Goal: Information Seeking & Learning: Learn about a topic

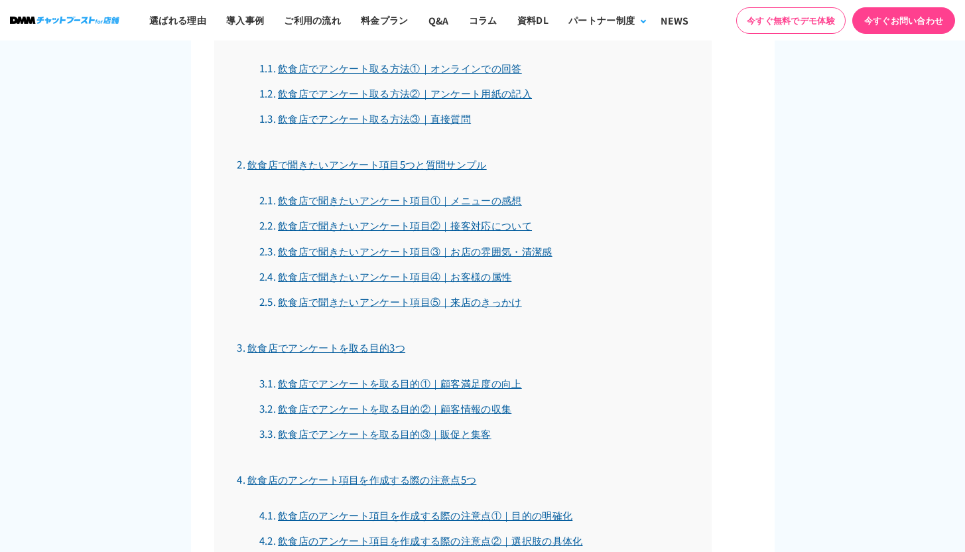
scroll to position [1125, 0]
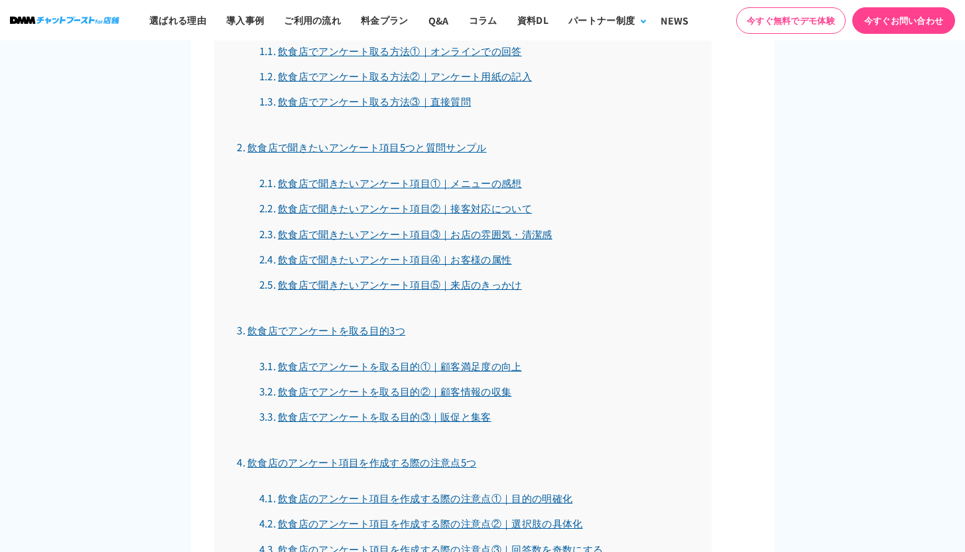
click at [444, 261] on link "飲食店で聞きたいアンケート項目④｜お客様の属性" at bounding box center [385, 259] width 253 height 14
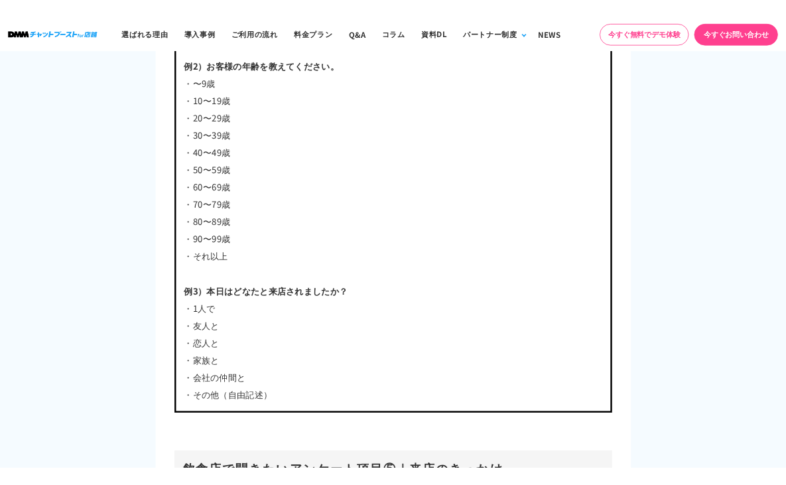
scroll to position [5050, 0]
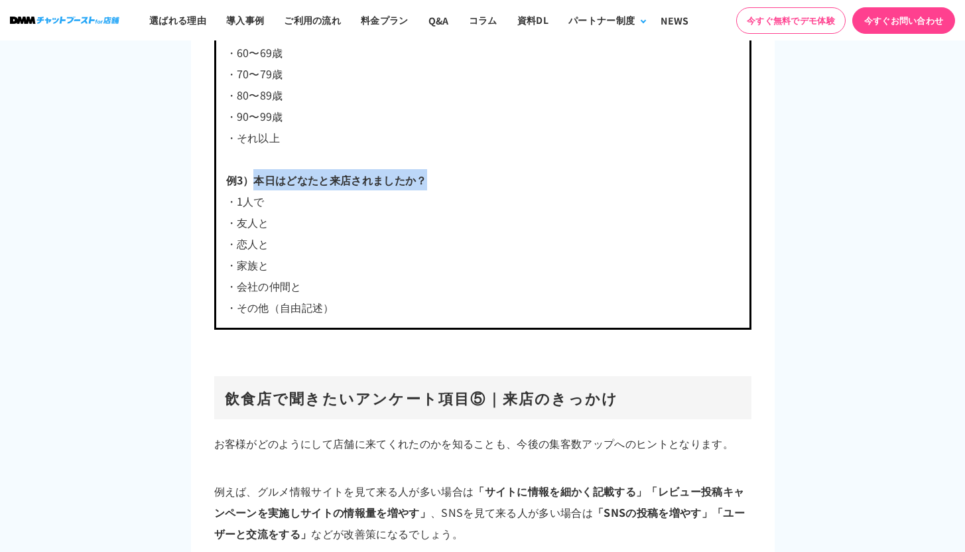
drag, startPoint x: 257, startPoint y: 176, endPoint x: 435, endPoint y: 178, distance: 178.4
click at [435, 178] on p "例3）本日はどなたと来店されましたか？" at bounding box center [482, 179] width 513 height 21
copy b "本日はどなたと来店されましたか？"
drag, startPoint x: 267, startPoint y: 198, endPoint x: 194, endPoint y: 199, distance: 73.6
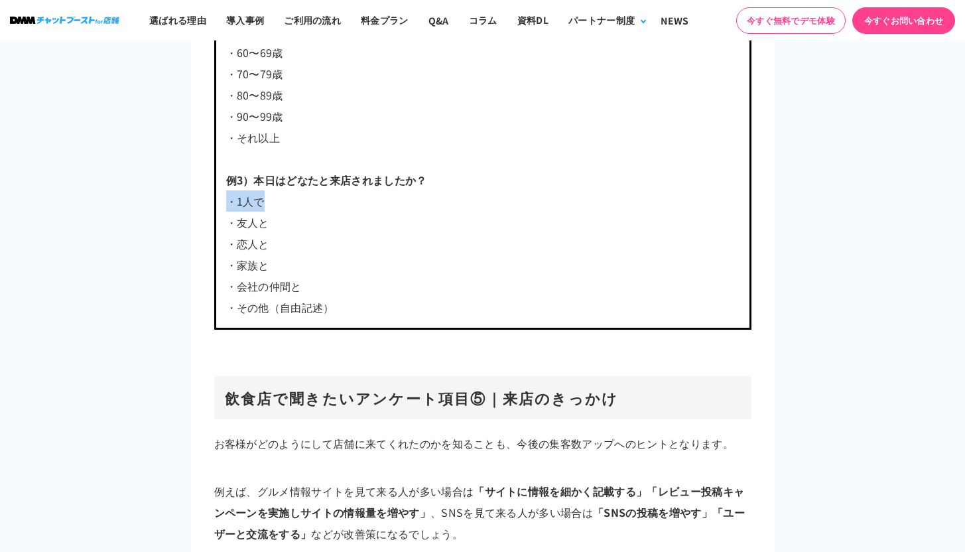
copy p "・1人で"
click at [393, 296] on p "・その他（自由記述）" at bounding box center [482, 306] width 513 height 21
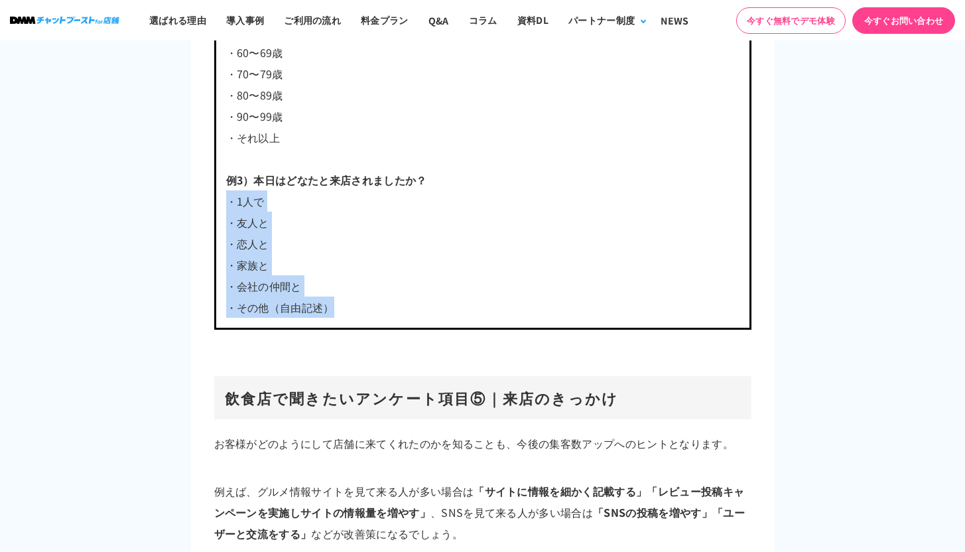
drag, startPoint x: 365, startPoint y: 310, endPoint x: 214, endPoint y: 203, distance: 185.1
click at [214, 203] on div "例1）お客様の性別を教えてください。 ・男性 ・女性 例2）お客様の年齢を教えてください。 ・〜9歳 ・10〜19歳 ・20〜29歳 ・30〜39歳 ・40〜…" at bounding box center [482, 62] width 537 height 533
copy div "・1人で ・友人と ・恋人と ・家族と ・会社の仲間と ・その他（自由記述）"
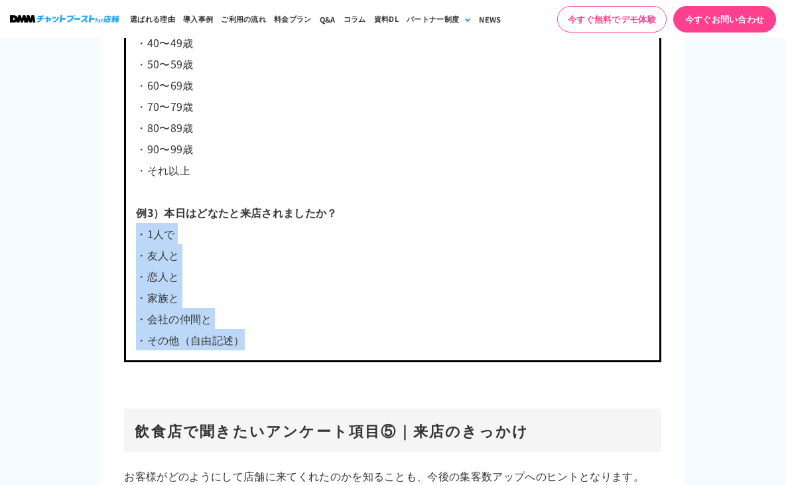
scroll to position [5018, 0]
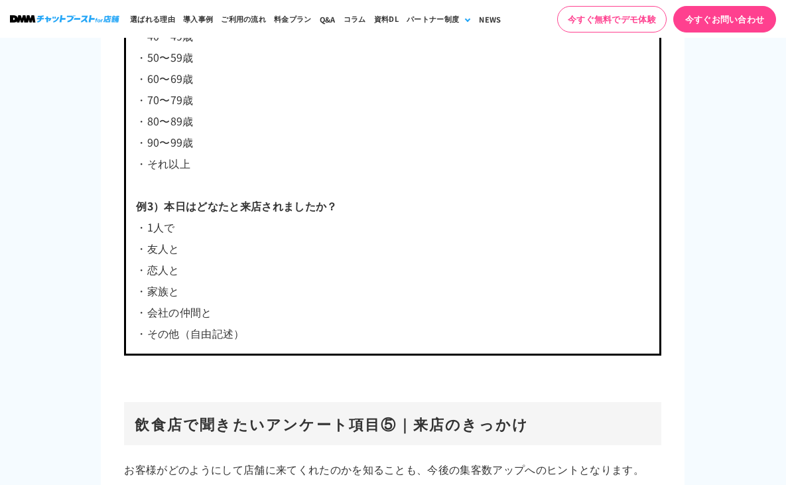
click at [318, 259] on p "・恋人と" at bounding box center [392, 269] width 513 height 21
drag, startPoint x: 151, startPoint y: 309, endPoint x: 204, endPoint y: 310, distance: 53.7
click at [204, 310] on p "・会社の仲間と" at bounding box center [392, 311] width 513 height 21
copy p "会社の仲間"
click at [173, 249] on p "・友人と" at bounding box center [392, 247] width 513 height 21
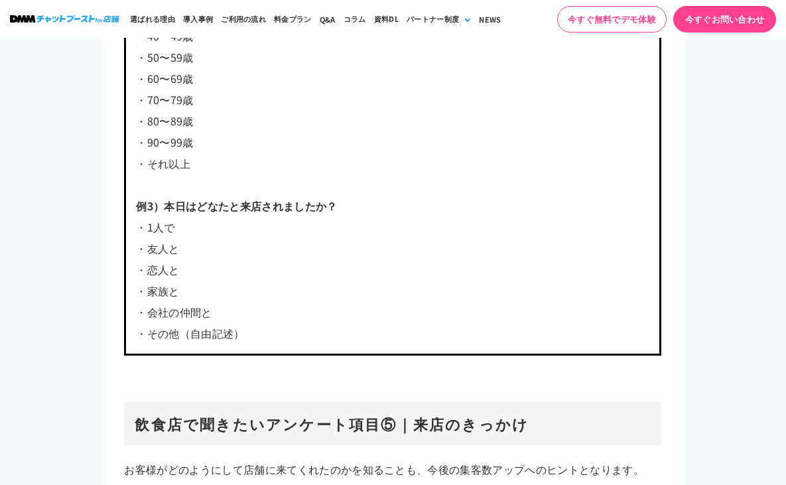
drag, startPoint x: 194, startPoint y: 280, endPoint x: 198, endPoint y: 289, distance: 9.5
click at [194, 281] on p "・家族と" at bounding box center [392, 290] width 513 height 21
click at [213, 301] on p "・会社の仲間と" at bounding box center [392, 311] width 513 height 21
drag, startPoint x: 229, startPoint y: 302, endPoint x: 165, endPoint y: 298, distance: 64.5
click at [150, 307] on p "・会社の仲間と" at bounding box center [392, 311] width 513 height 21
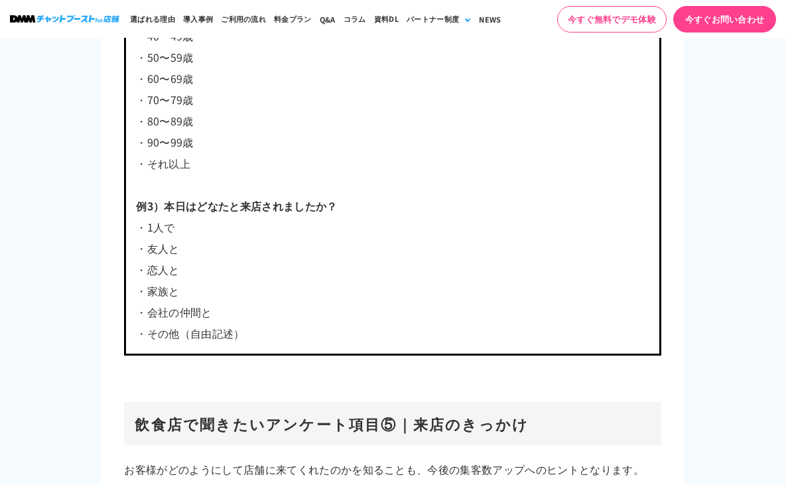
click at [356, 308] on p "・会社の仲間と" at bounding box center [392, 311] width 513 height 21
drag, startPoint x: 147, startPoint y: 311, endPoint x: 241, endPoint y: 312, distance: 94.2
click at [241, 312] on p "・会社の仲間と" at bounding box center [392, 311] width 513 height 21
copy p "会社の仲間と"
click at [255, 314] on p "・会社の仲間と" at bounding box center [392, 311] width 513 height 21
